Goal: Task Accomplishment & Management: Use online tool/utility

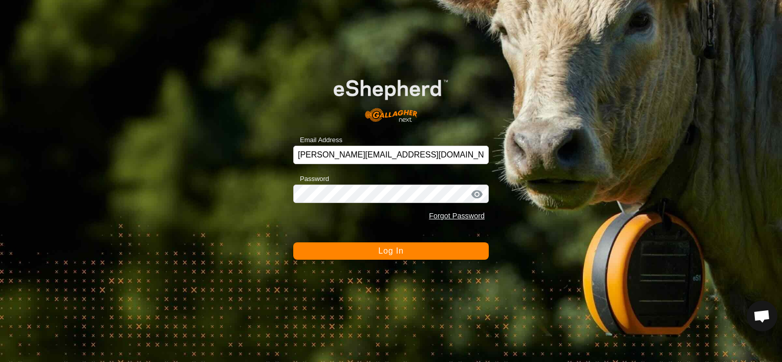
click at [374, 254] on button "Log In" at bounding box center [390, 250] width 195 height 17
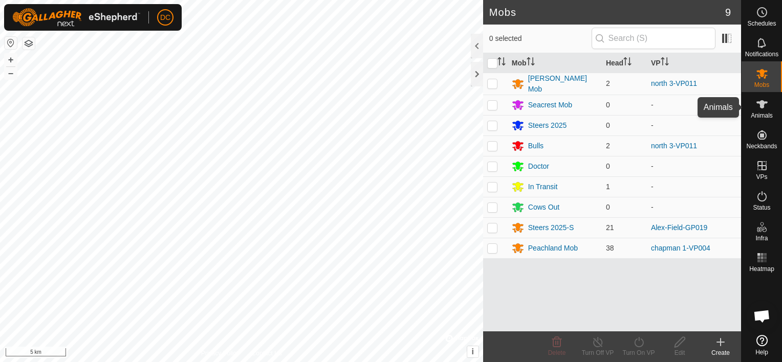
click at [764, 106] on icon at bounding box center [762, 104] width 12 height 12
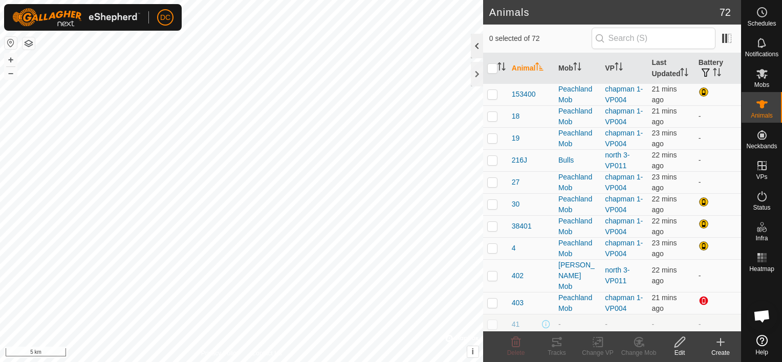
click at [475, 43] on div at bounding box center [477, 46] width 12 height 25
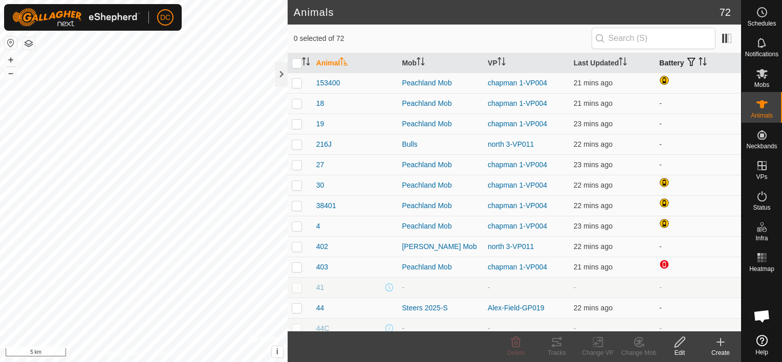
click at [674, 60] on th "Battery" at bounding box center [698, 63] width 86 height 20
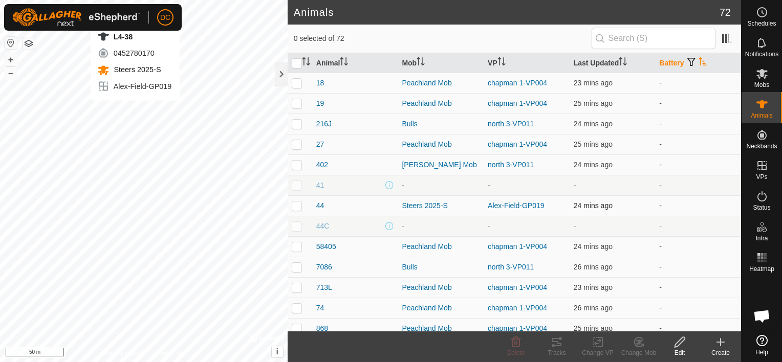
checkbox input "true"
click at [556, 340] on icon at bounding box center [556, 342] width 12 height 12
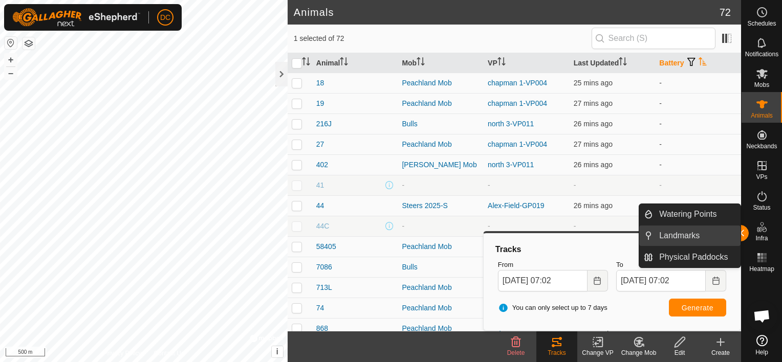
click at [739, 229] on link "Landmarks" at bounding box center [696, 236] width 87 height 20
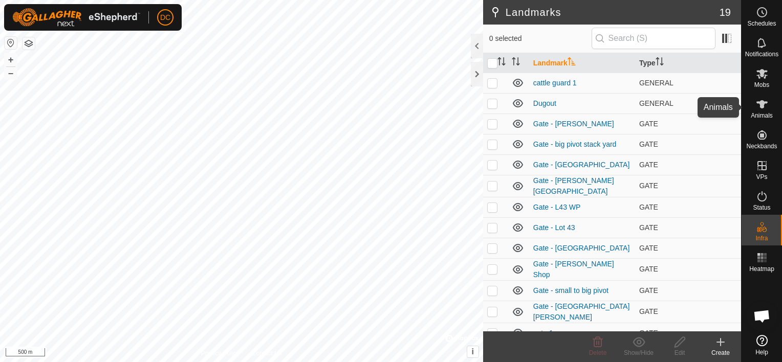
click at [761, 106] on icon at bounding box center [761, 104] width 11 height 8
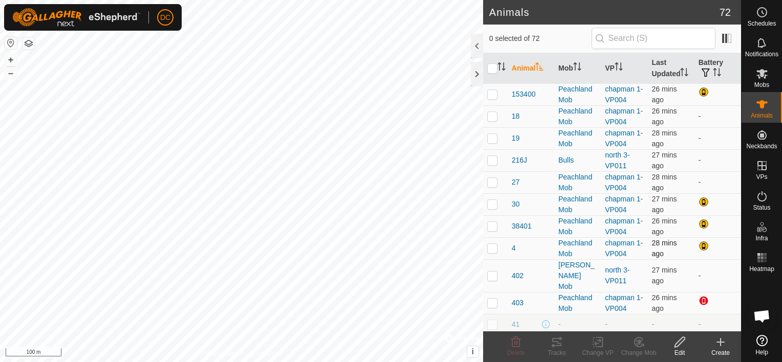
checkbox input "true"
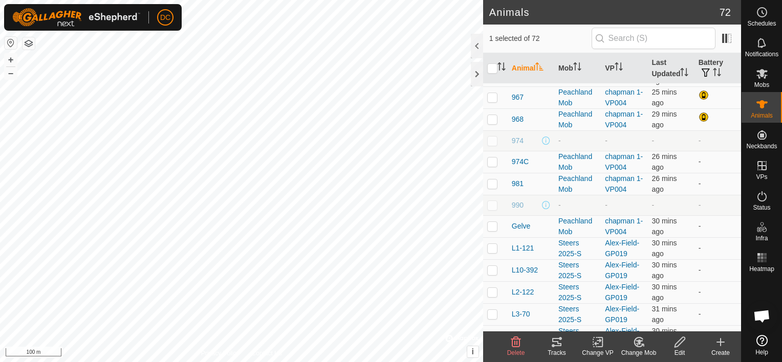
scroll to position [921, 0]
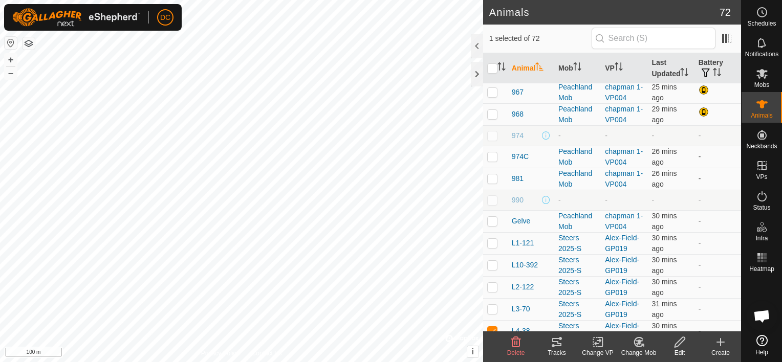
click at [555, 343] on icon at bounding box center [556, 342] width 12 height 12
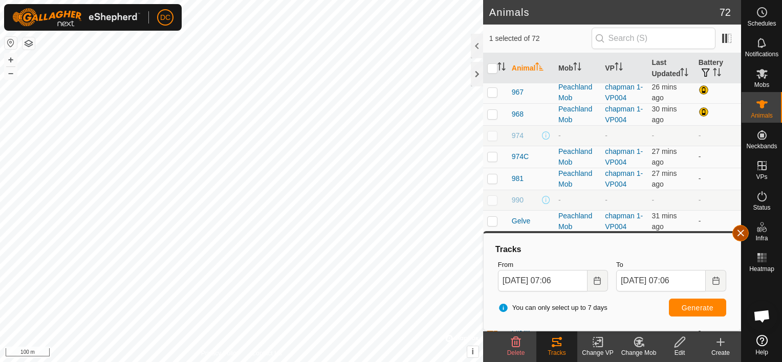
click at [740, 230] on button "button" at bounding box center [740, 233] width 16 height 16
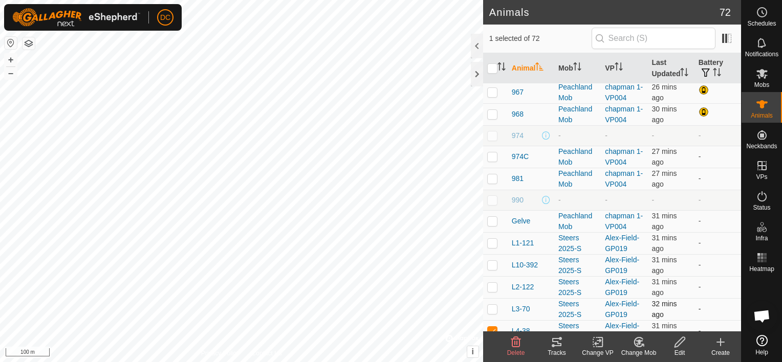
click at [491, 305] on p-checkbox at bounding box center [492, 309] width 10 height 8
checkbox input "true"
click at [556, 342] on icon at bounding box center [556, 342] width 12 height 12
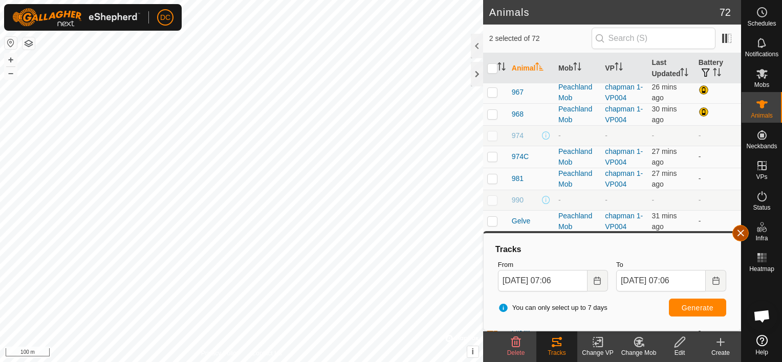
click at [740, 230] on button "button" at bounding box center [740, 233] width 16 height 16
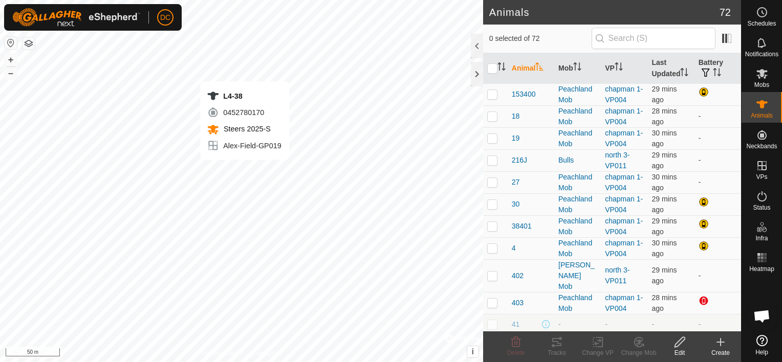
checkbox input "true"
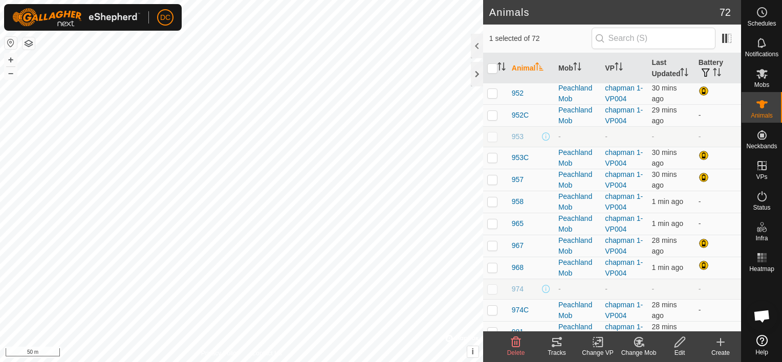
scroll to position [1023, 0]
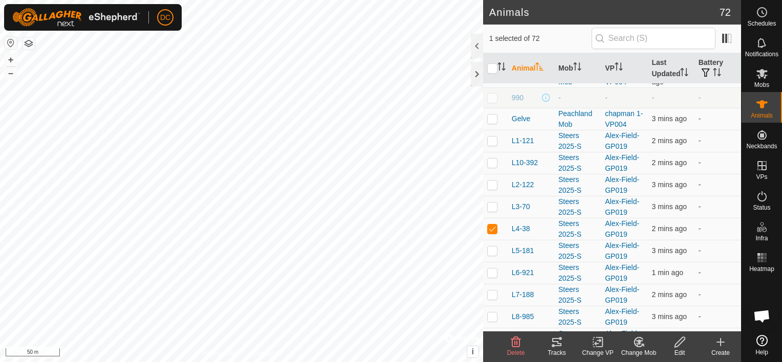
click at [557, 340] on icon at bounding box center [556, 342] width 12 height 12
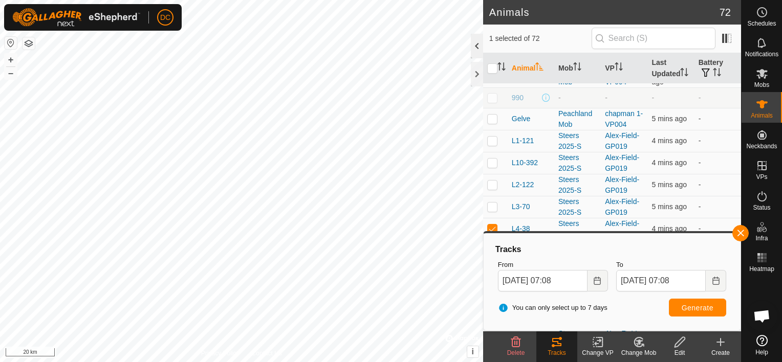
click at [478, 43] on div at bounding box center [477, 46] width 12 height 25
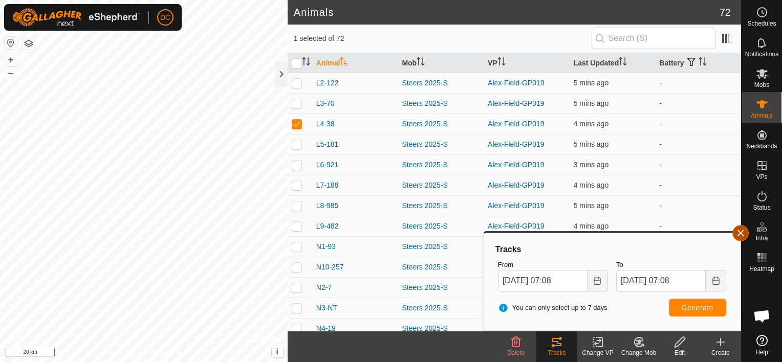
click at [741, 232] on button "button" at bounding box center [740, 233] width 16 height 16
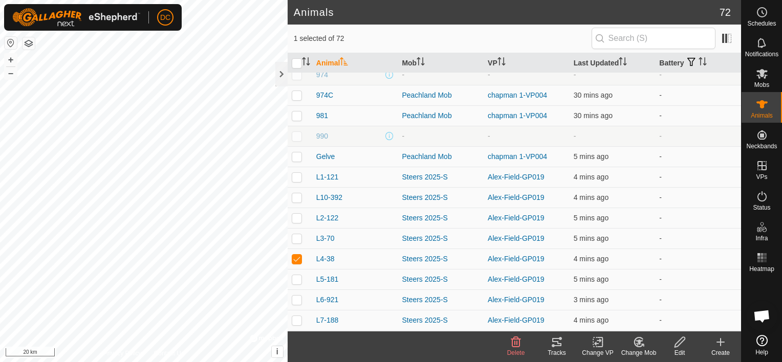
scroll to position [972, 0]
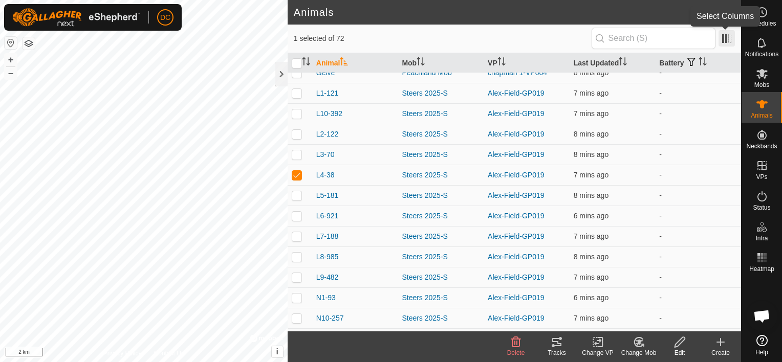
click at [724, 39] on span at bounding box center [726, 38] width 16 height 16
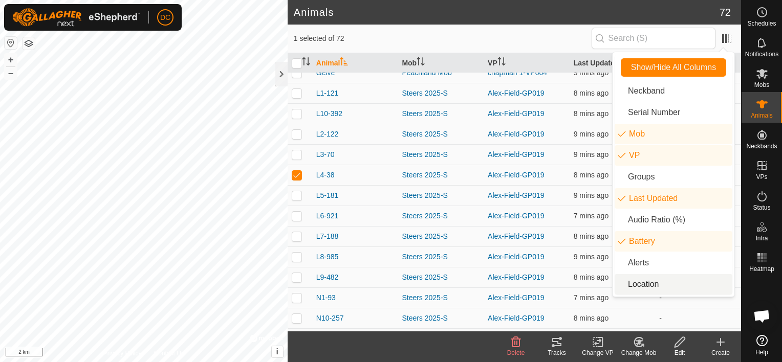
click at [660, 285] on li "Location" at bounding box center [673, 284] width 118 height 20
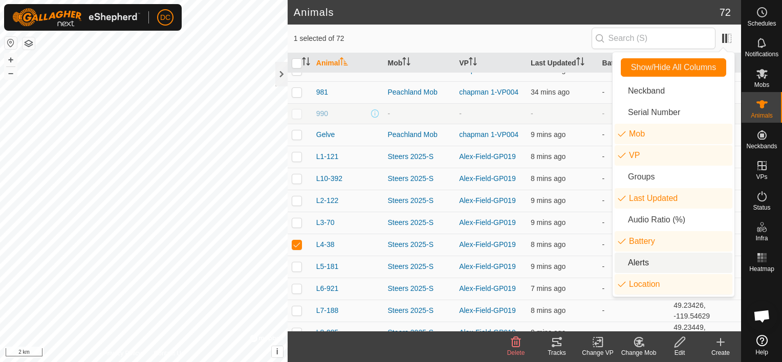
click at [653, 261] on li "Alerts" at bounding box center [673, 263] width 118 height 20
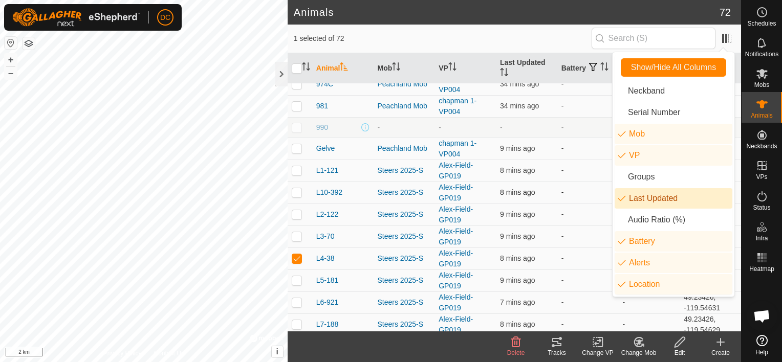
click at [587, 186] on td "-" at bounding box center [587, 193] width 61 height 22
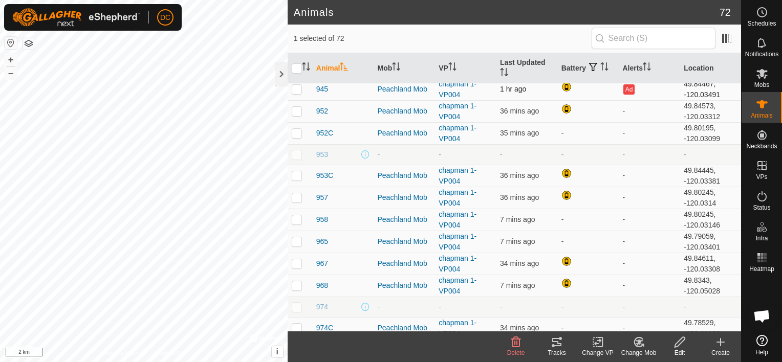
scroll to position [703, 0]
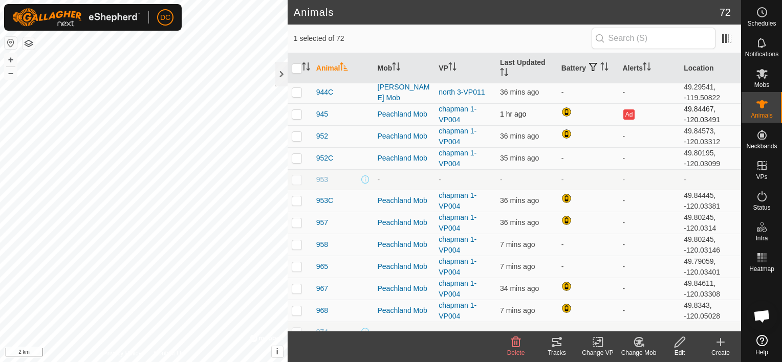
click at [296, 110] on p-checkbox at bounding box center [297, 114] width 10 height 8
checkbox input "true"
click at [554, 339] on icon at bounding box center [556, 342] width 12 height 12
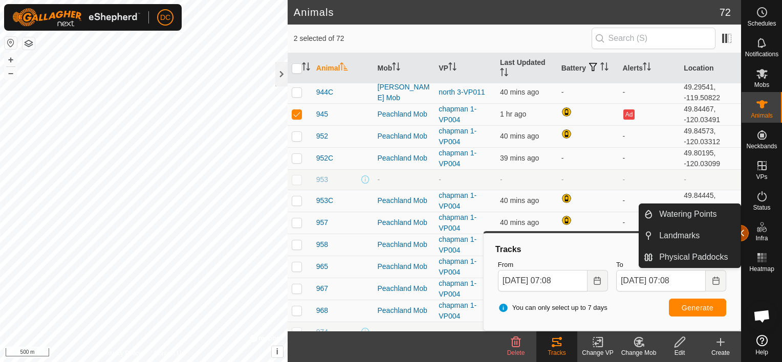
click at [741, 229] on button "button" at bounding box center [740, 233] width 16 height 16
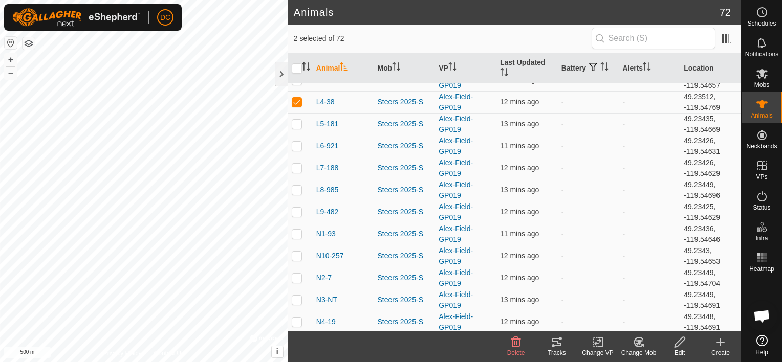
scroll to position [1061, 0]
click at [294, 165] on p-checkbox at bounding box center [297, 169] width 10 height 8
checkbox input "false"
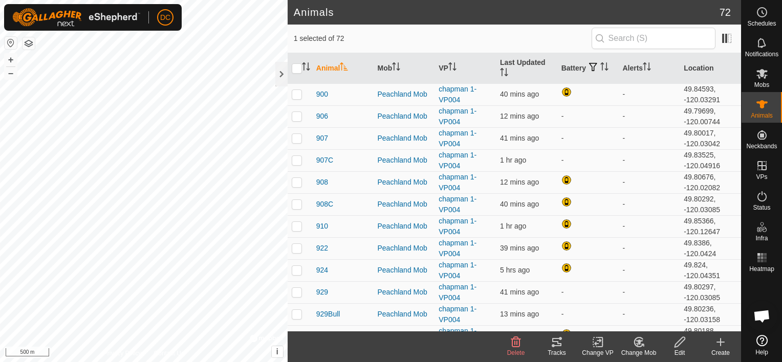
scroll to position [396, 0]
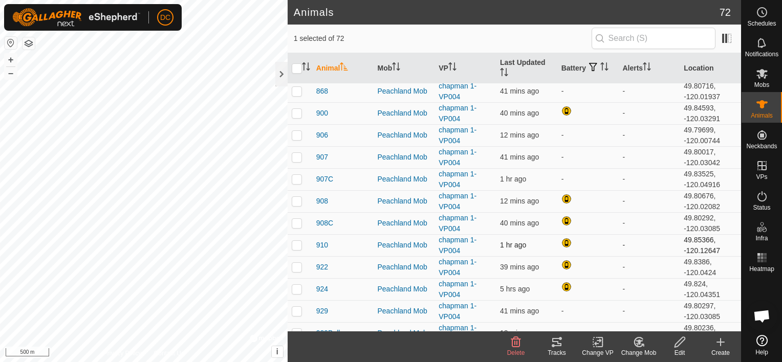
click at [296, 241] on p-checkbox at bounding box center [297, 245] width 10 height 8
checkbox input "true"
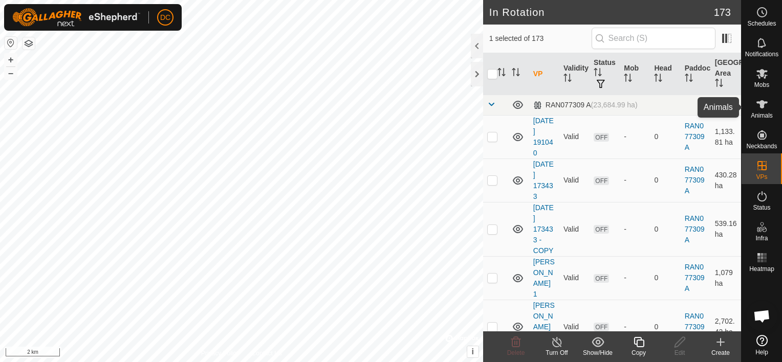
click at [762, 101] on icon at bounding box center [761, 104] width 11 height 8
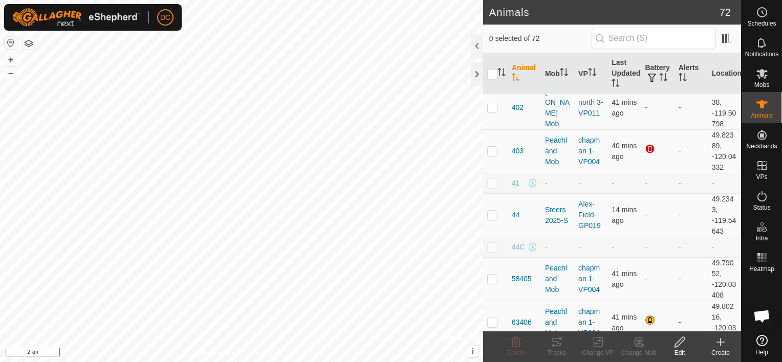
scroll to position [358, 0]
click at [493, 147] on p-checkbox at bounding box center [492, 149] width 10 height 8
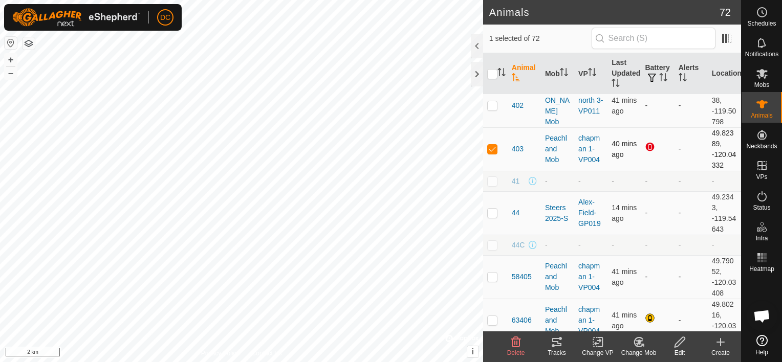
click at [493, 147] on p-checkbox at bounding box center [492, 149] width 10 height 8
checkbox input "false"
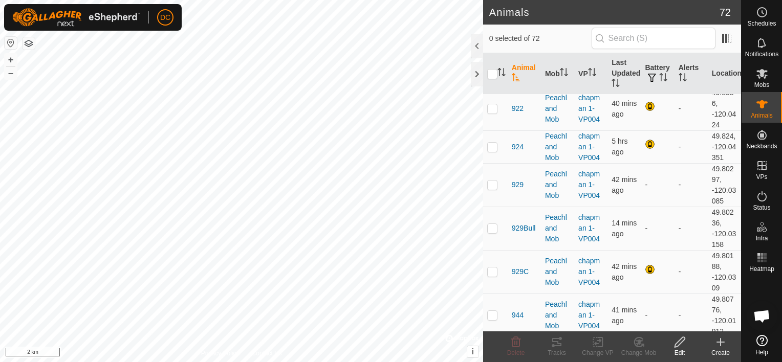
scroll to position [1228, 0]
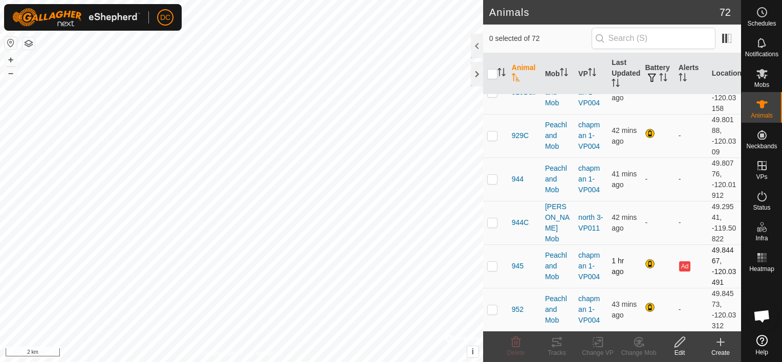
click at [490, 263] on p-checkbox at bounding box center [492, 266] width 10 height 8
checkbox input "true"
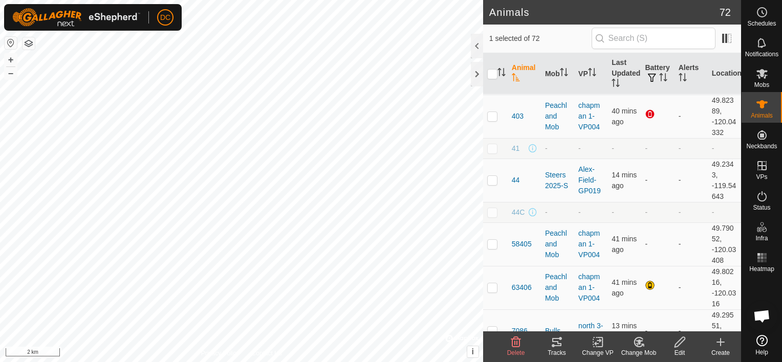
scroll to position [358, 0]
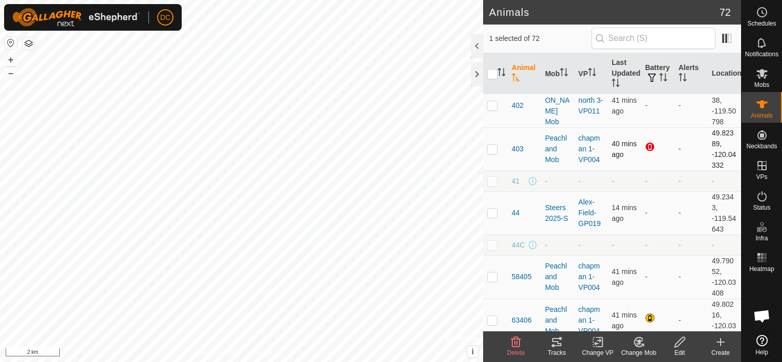
click at [493, 147] on p-checkbox at bounding box center [492, 149] width 10 height 8
checkbox input "true"
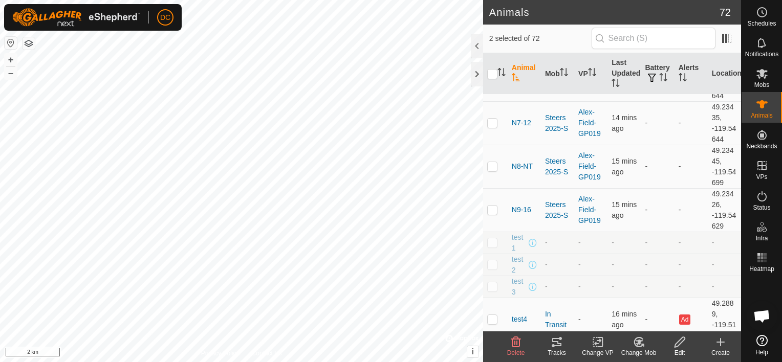
scroll to position [2696, 0]
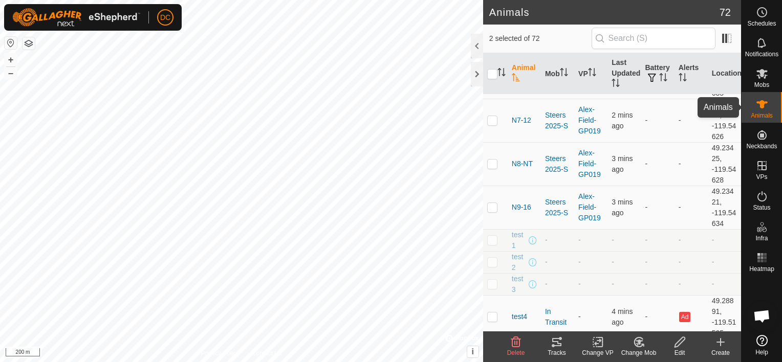
click at [766, 103] on icon at bounding box center [762, 104] width 12 height 12
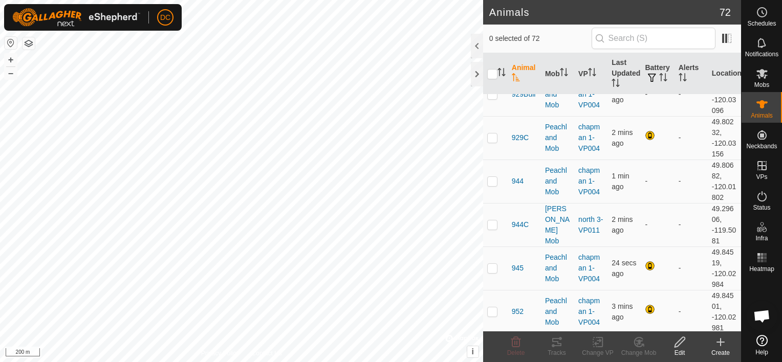
scroll to position [1228, 0]
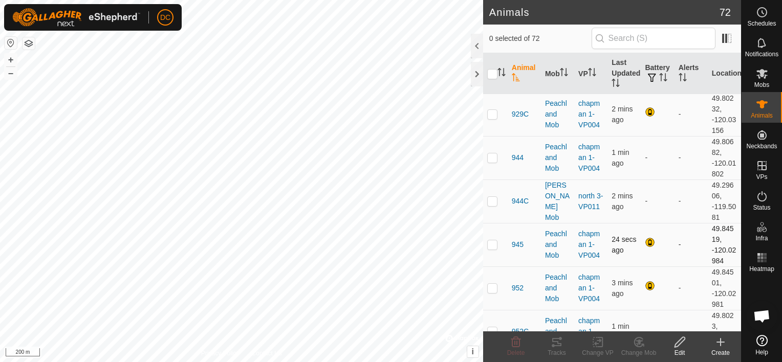
click at [491, 244] on p-checkbox at bounding box center [492, 244] width 10 height 8
checkbox input "true"
click at [557, 341] on icon at bounding box center [556, 342] width 9 height 8
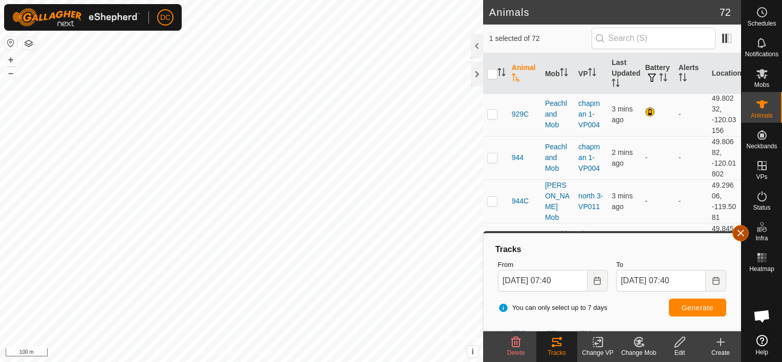
click at [737, 229] on button "button" at bounding box center [740, 233] width 16 height 16
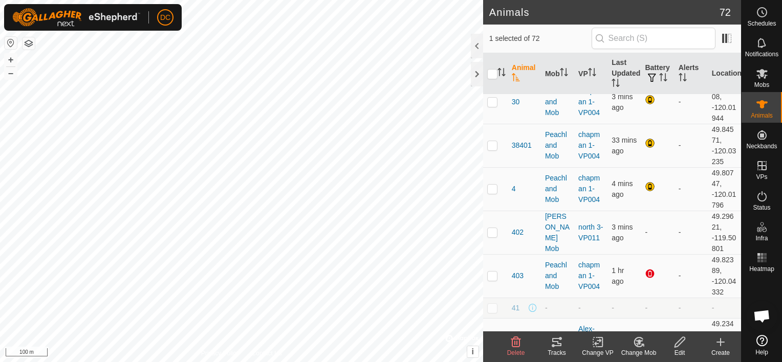
scroll to position [219, 0]
click at [493, 275] on p-checkbox at bounding box center [492, 277] width 10 height 8
checkbox input "true"
